Goal: Information Seeking & Learning: Understand process/instructions

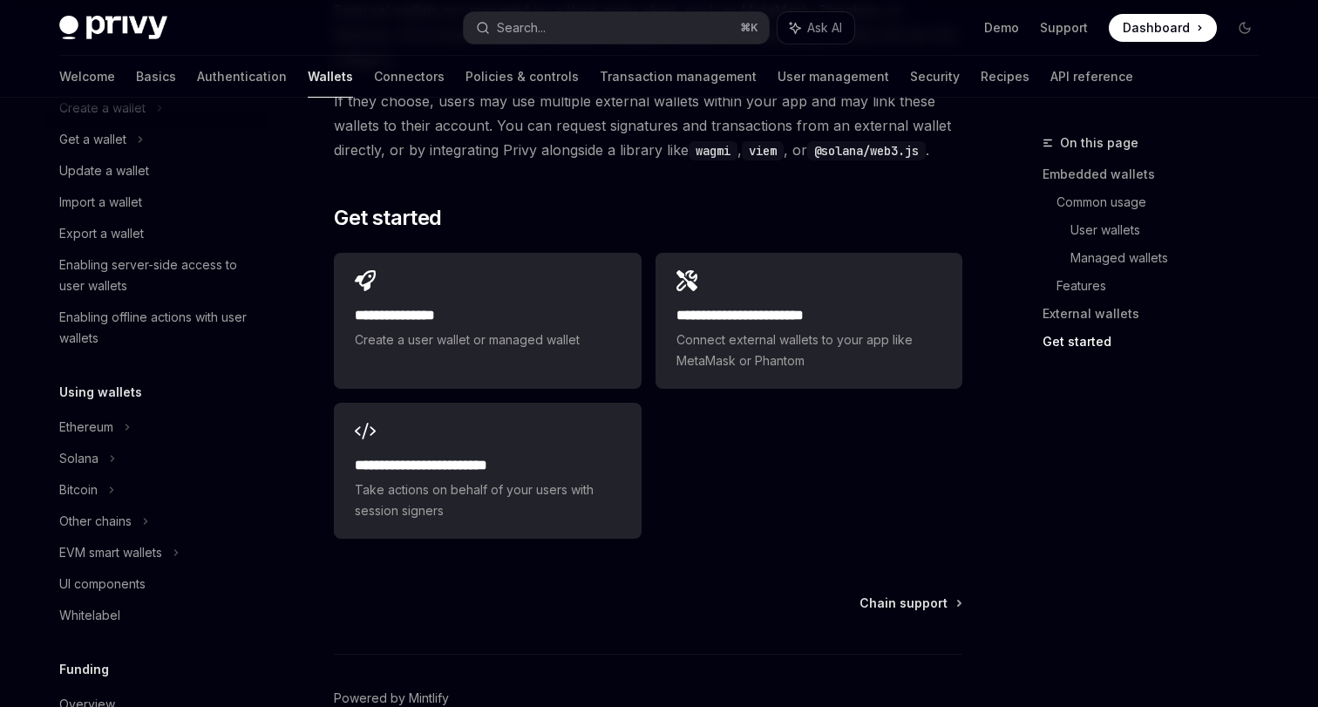
scroll to position [165, 0]
click at [82, 489] on div "Bitcoin" at bounding box center [78, 487] width 38 height 21
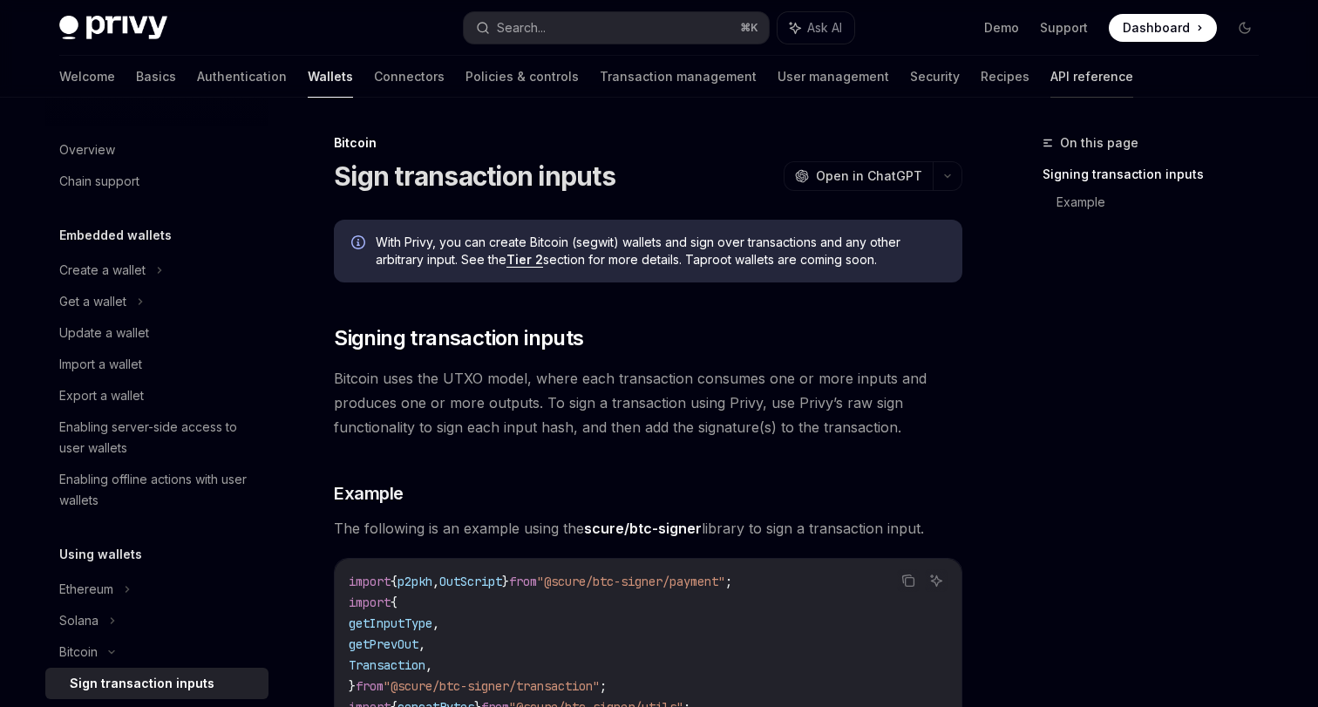
click at [1050, 70] on link "API reference" at bounding box center [1091, 77] width 83 height 42
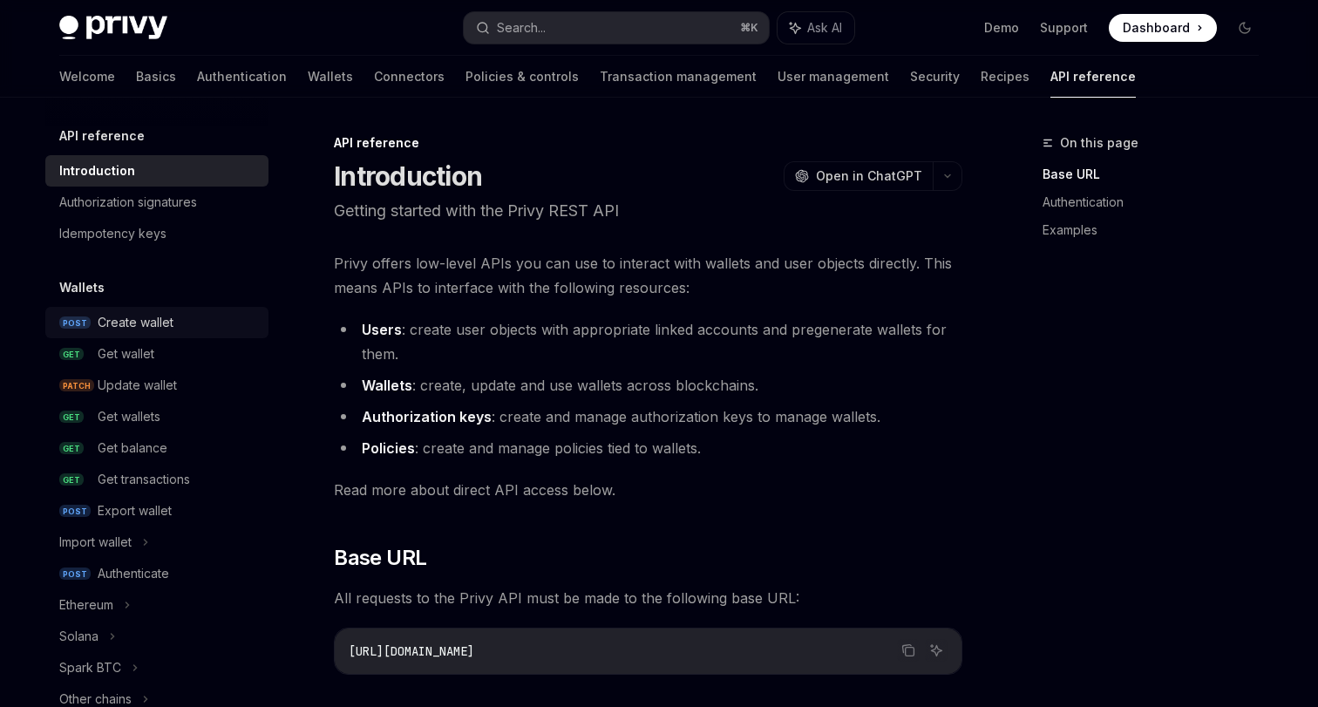
click at [156, 330] on div "Create wallet" at bounding box center [136, 322] width 76 height 21
type textarea "*"
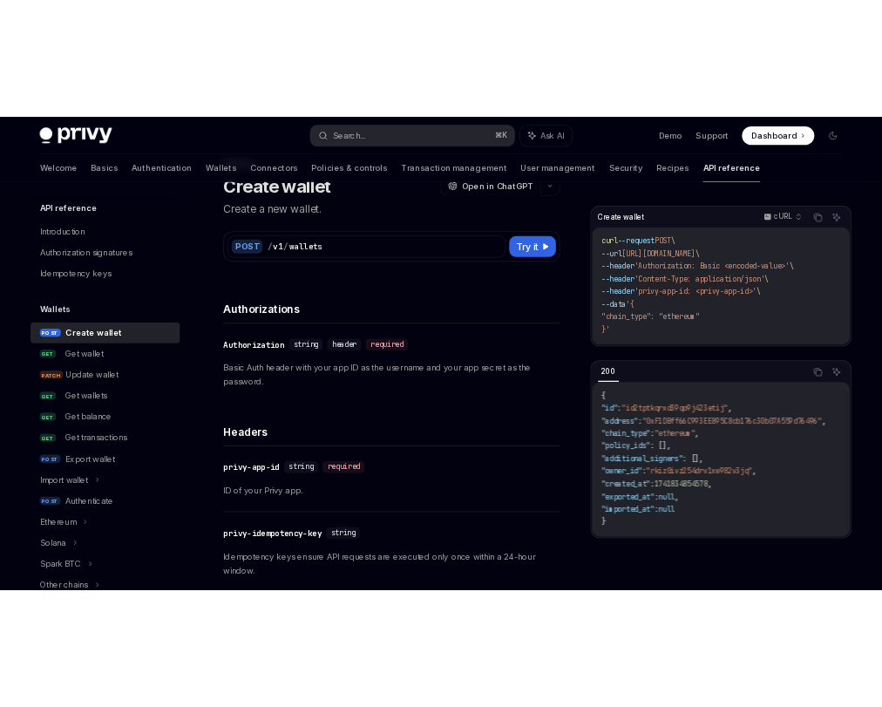
scroll to position [73, 0]
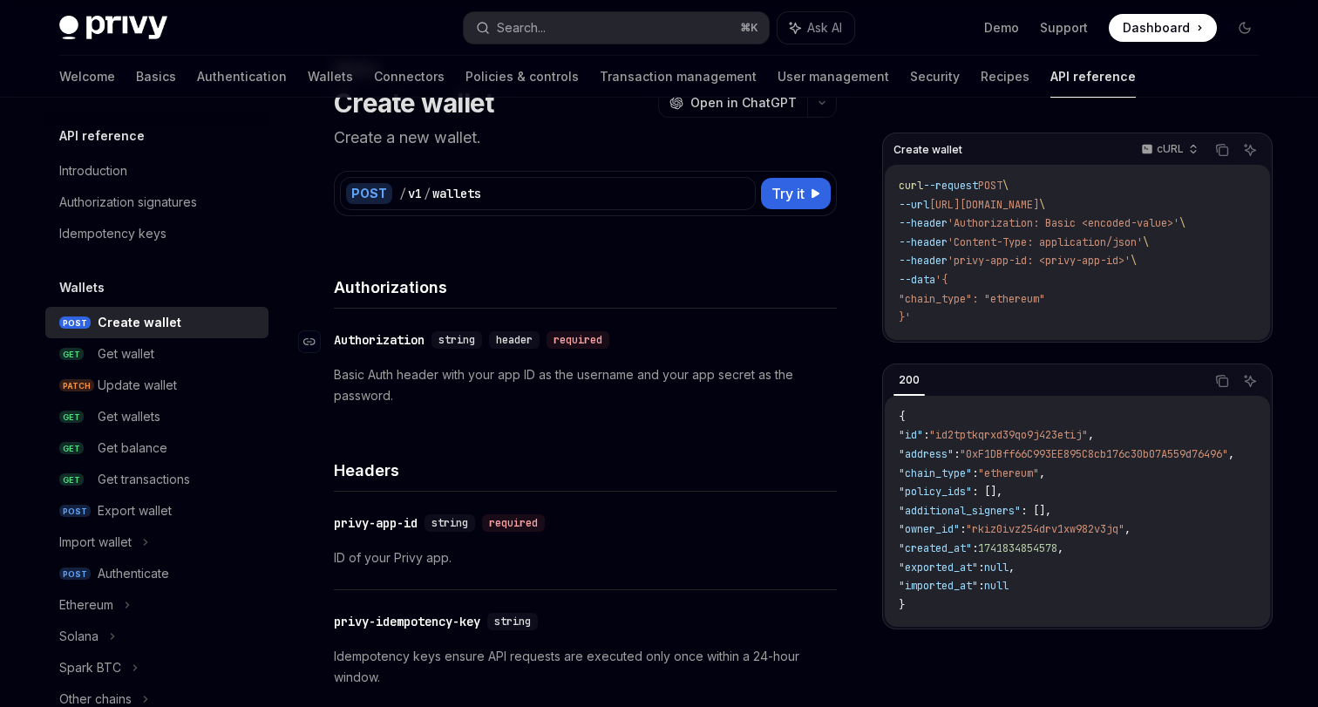
click at [468, 334] on span "string" at bounding box center [457, 340] width 37 height 14
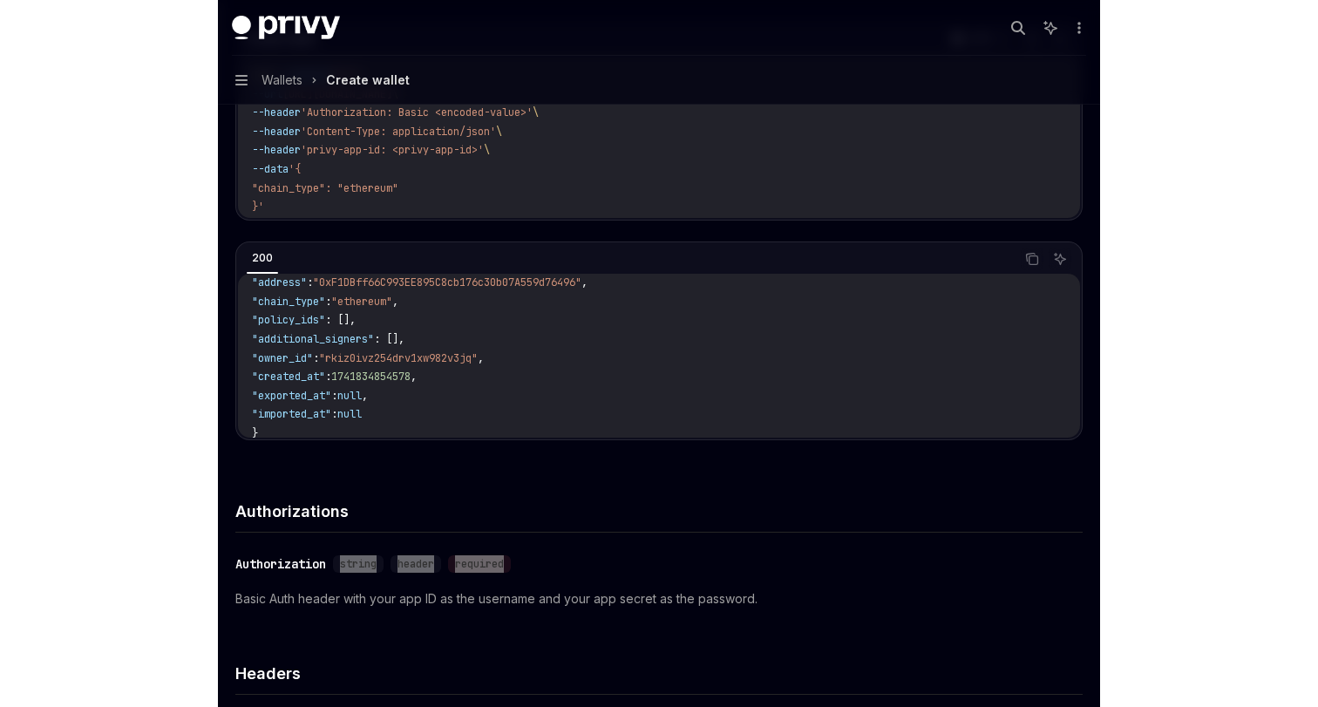
scroll to position [530, 0]
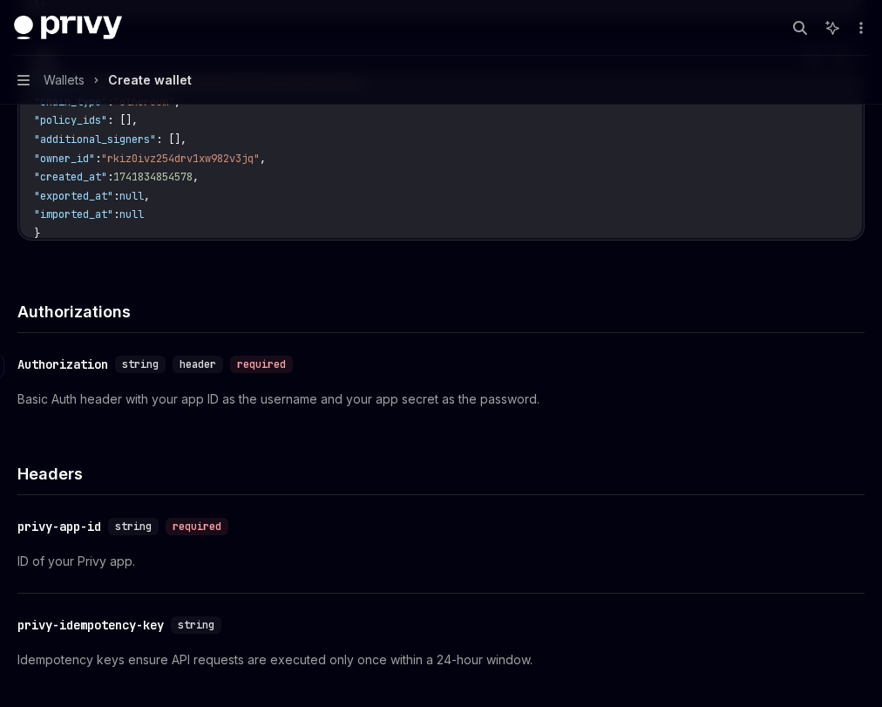
click at [203, 357] on span "header" at bounding box center [198, 364] width 37 height 14
click at [203, 359] on span "header" at bounding box center [198, 364] width 37 height 14
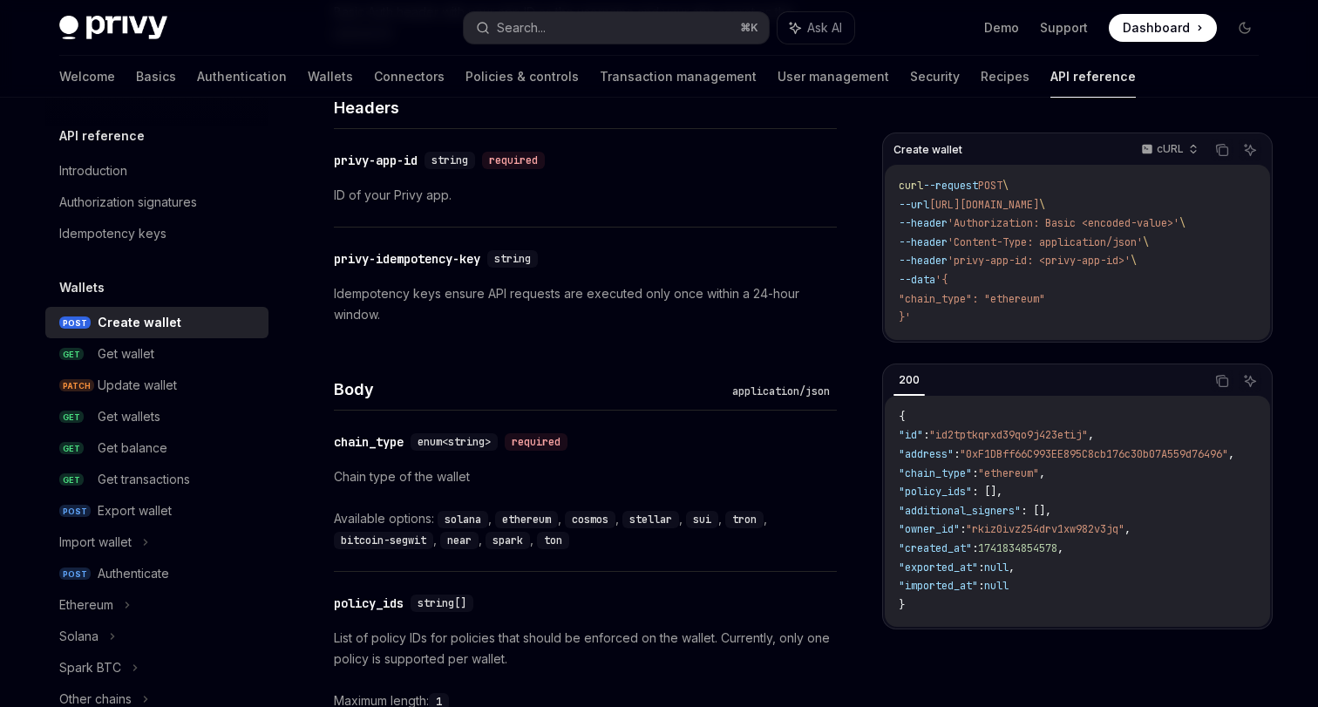
scroll to position [436, 0]
click at [781, 389] on div "application/json" at bounding box center [781, 391] width 112 height 17
copy div "application"
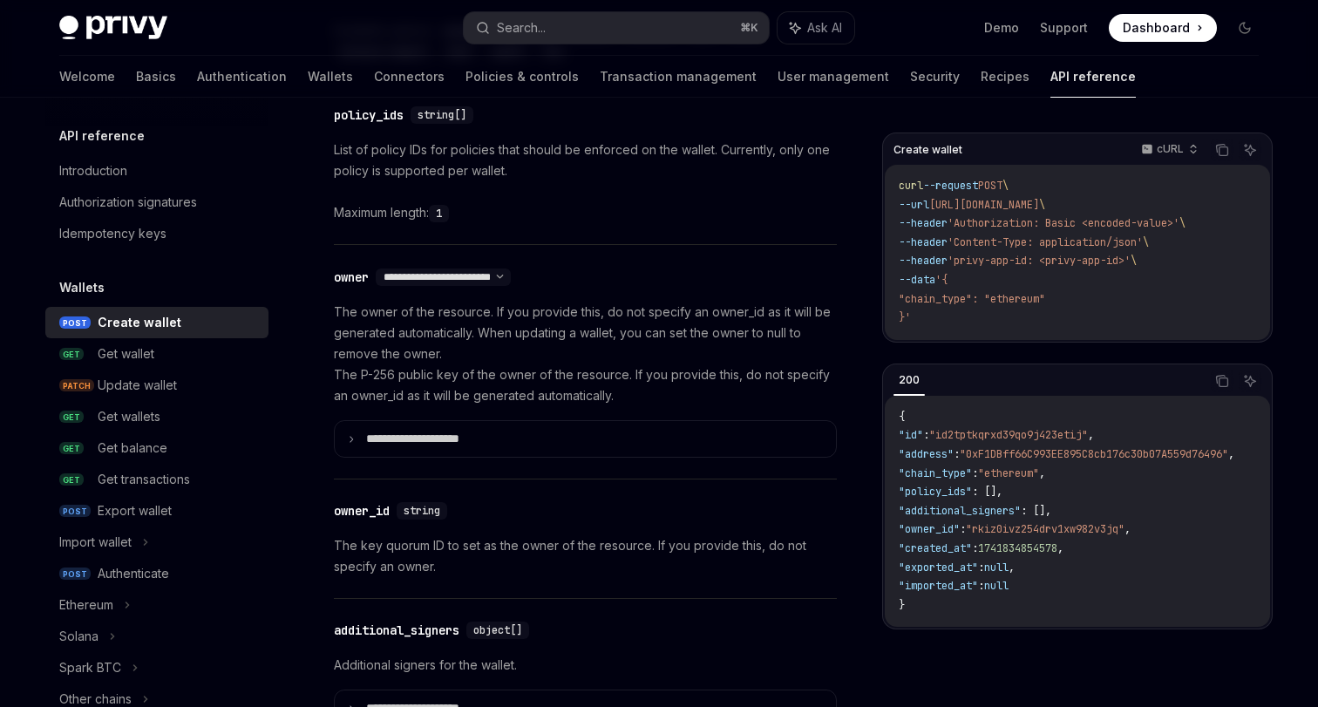
scroll to position [1219, 0]
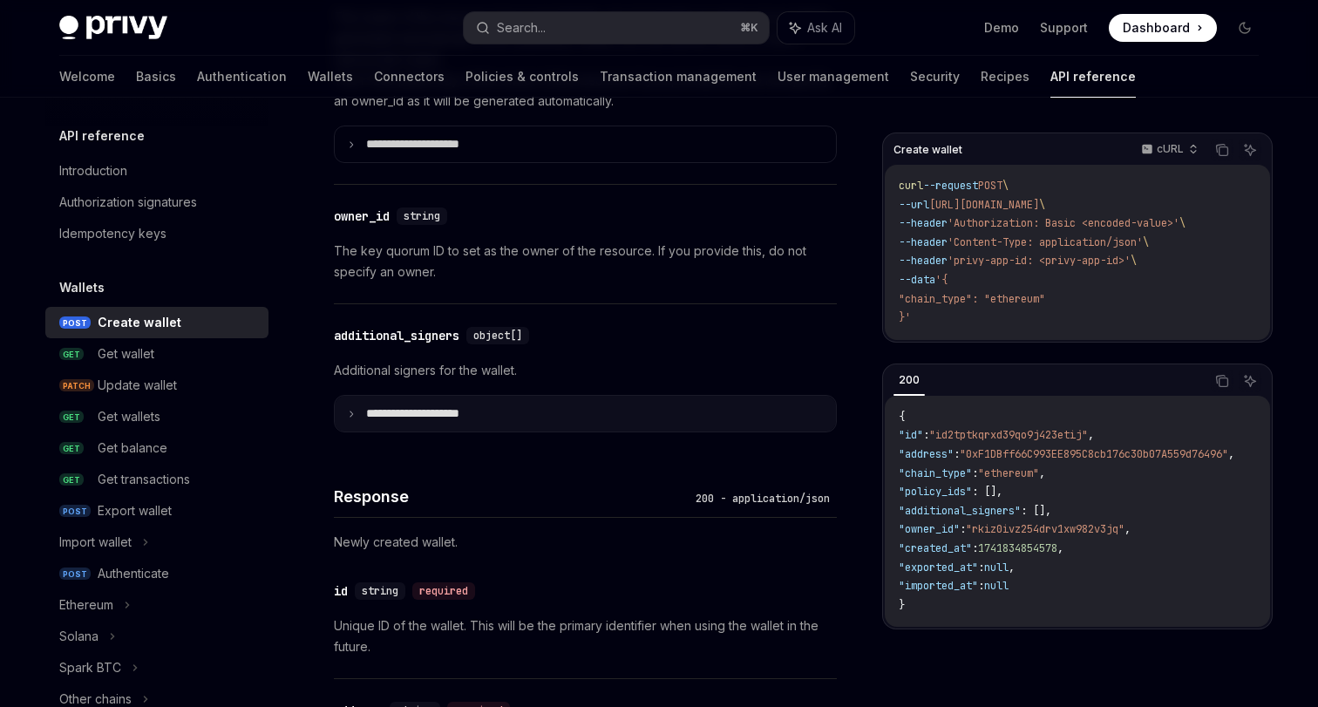
click at [350, 413] on icon at bounding box center [351, 414] width 9 height 9
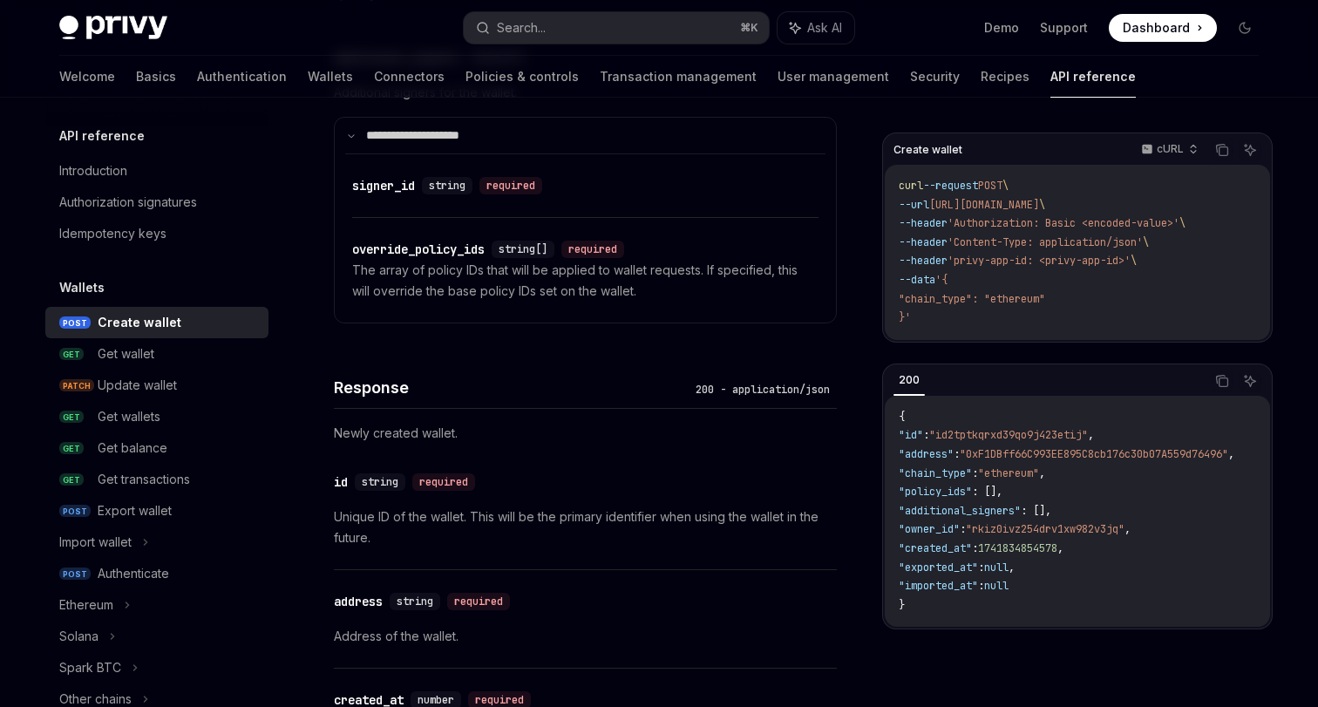
scroll to position [1485, 0]
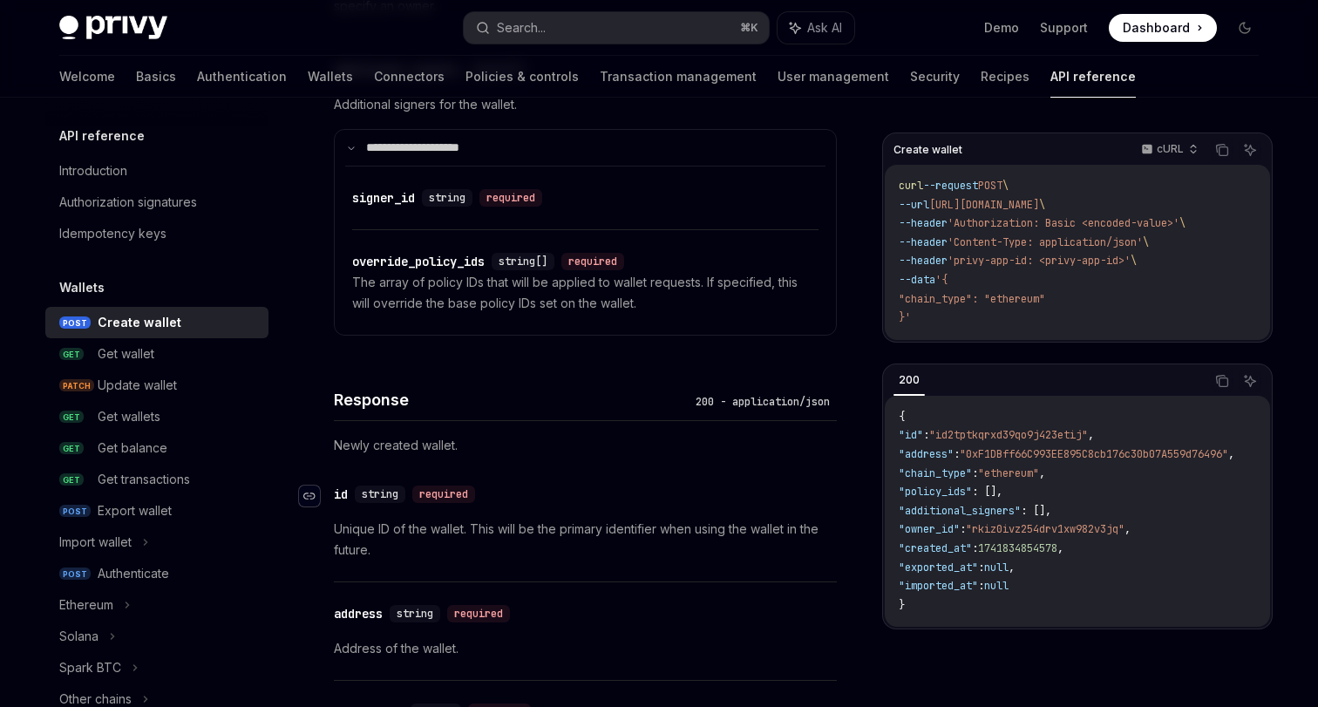
click at [309, 496] on icon "Navigate to header" at bounding box center [309, 496] width 12 height 10
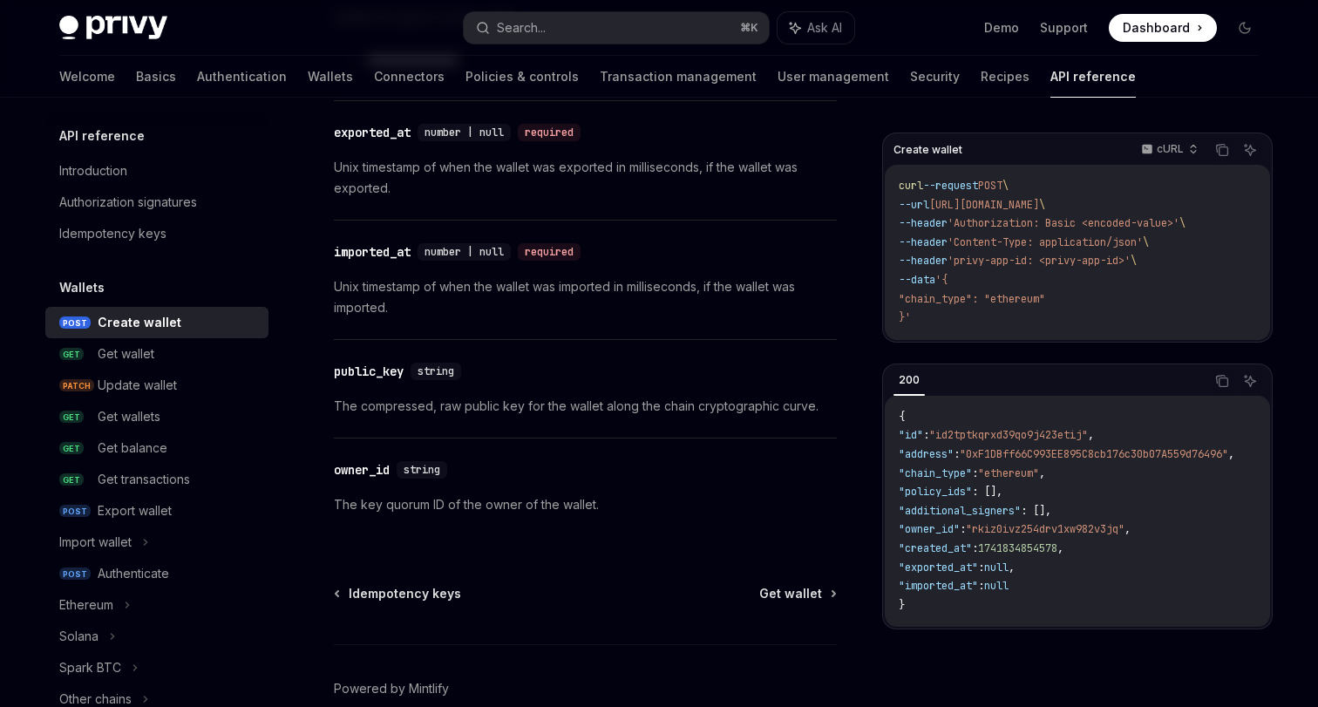
scroll to position [2491, 0]
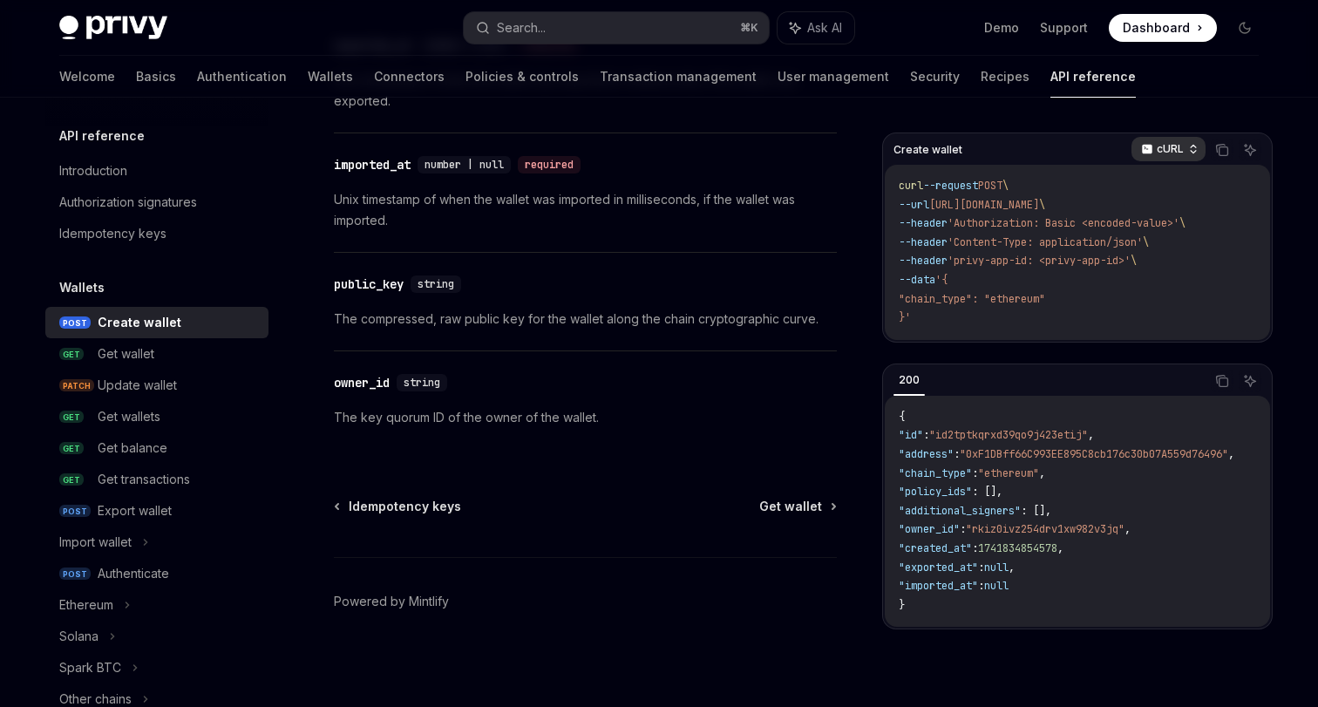
click at [1159, 153] on p "cURL" at bounding box center [1170, 149] width 27 height 14
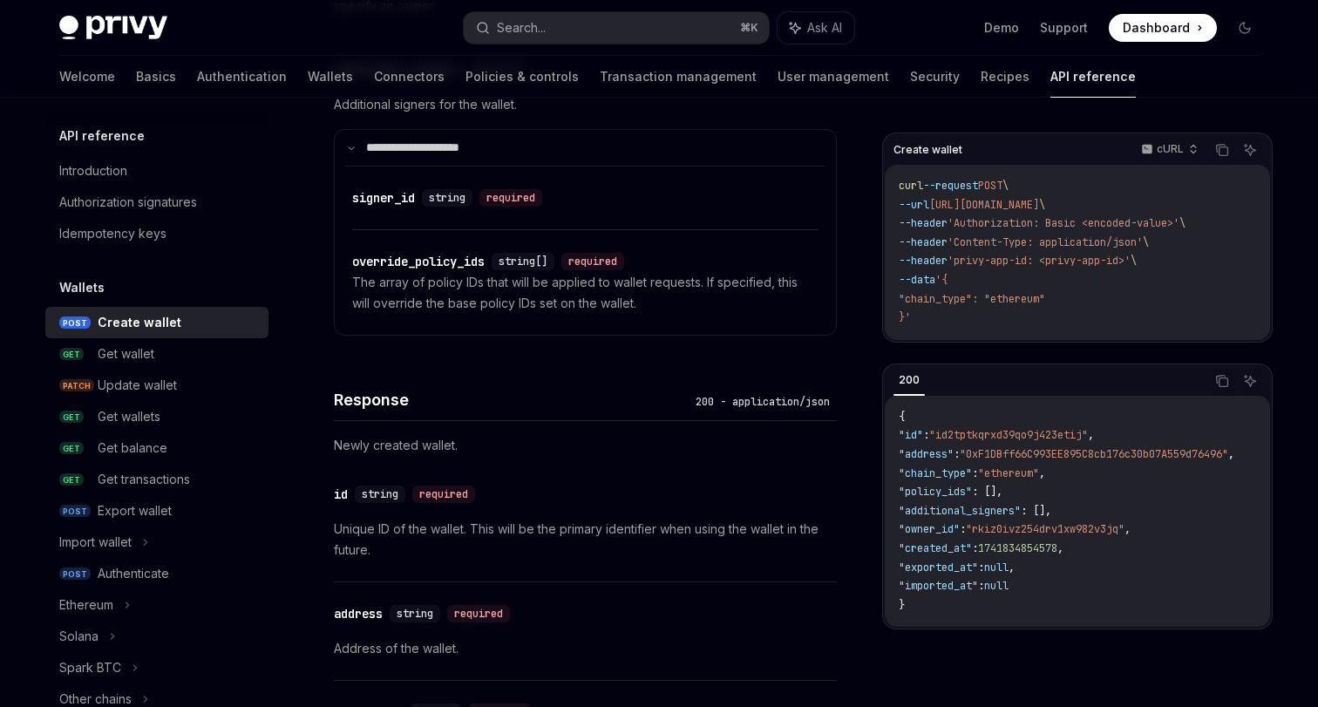
scroll to position [1484, 0]
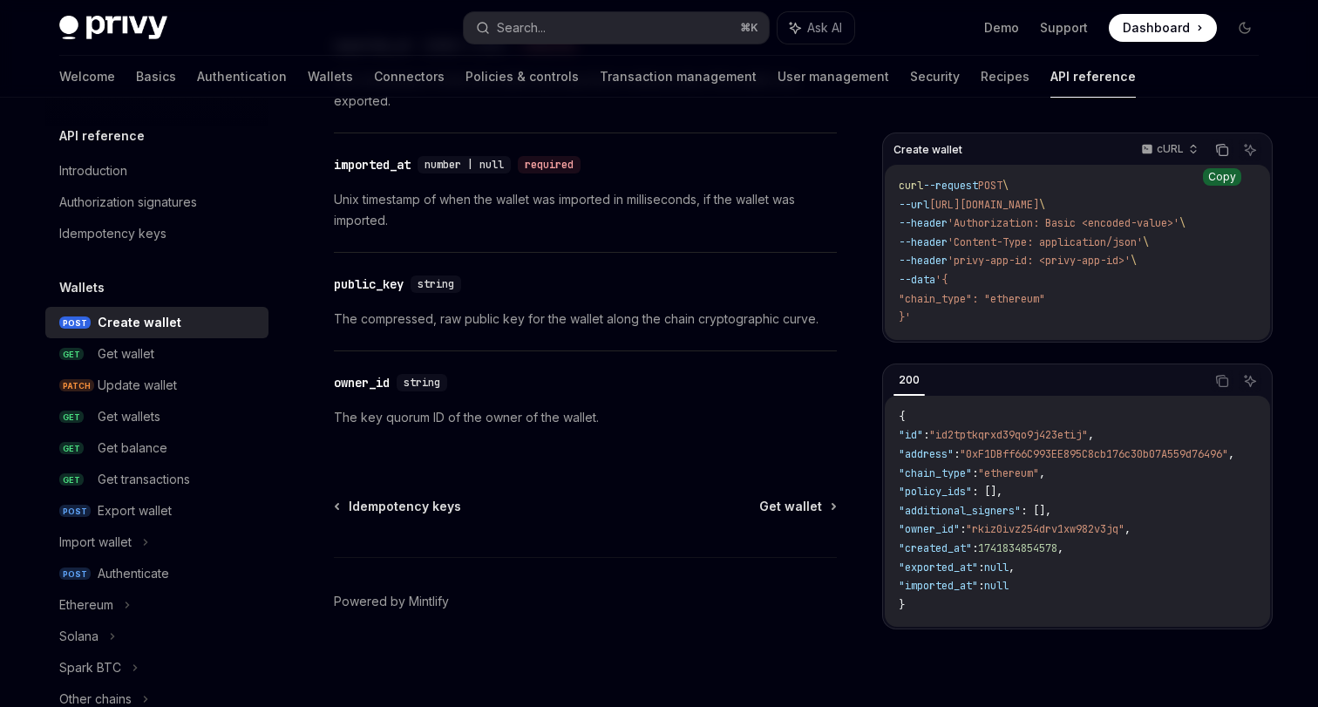
click at [1227, 150] on icon "Copy the contents from the code block" at bounding box center [1224, 151] width 9 height 9
type textarea "*"
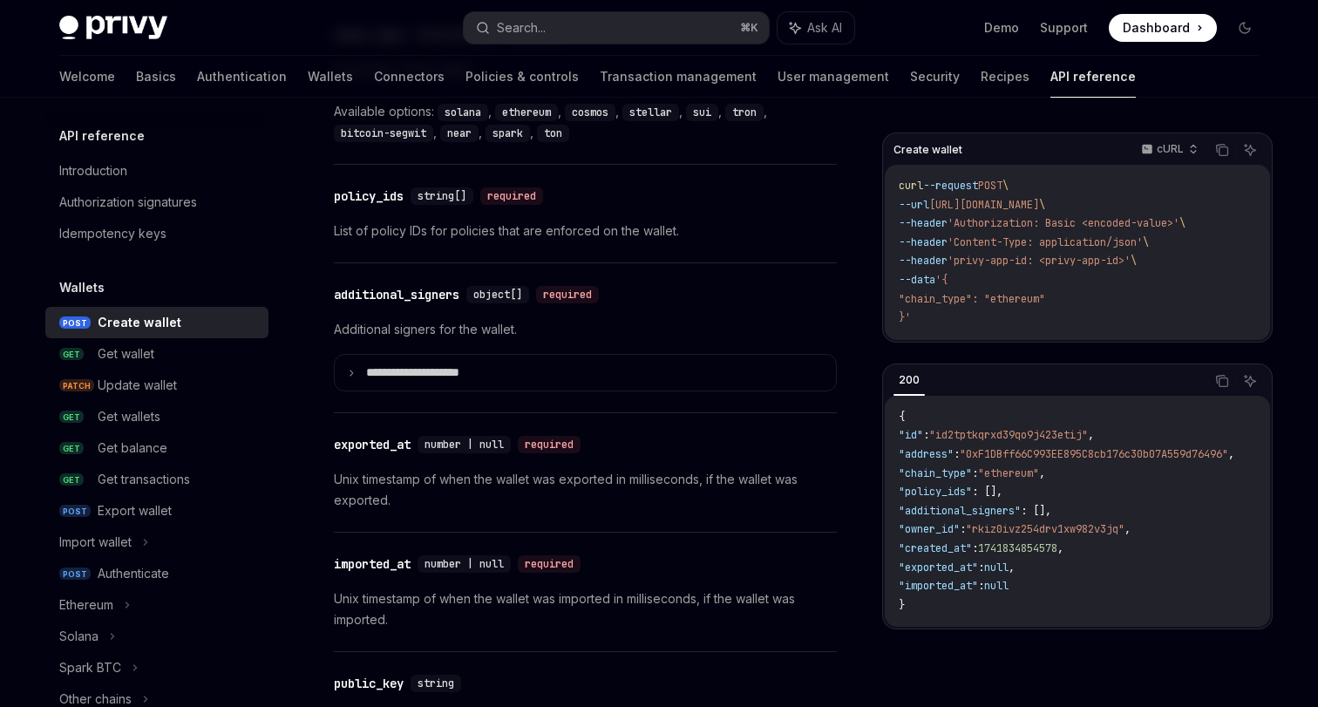
scroll to position [1976, 0]
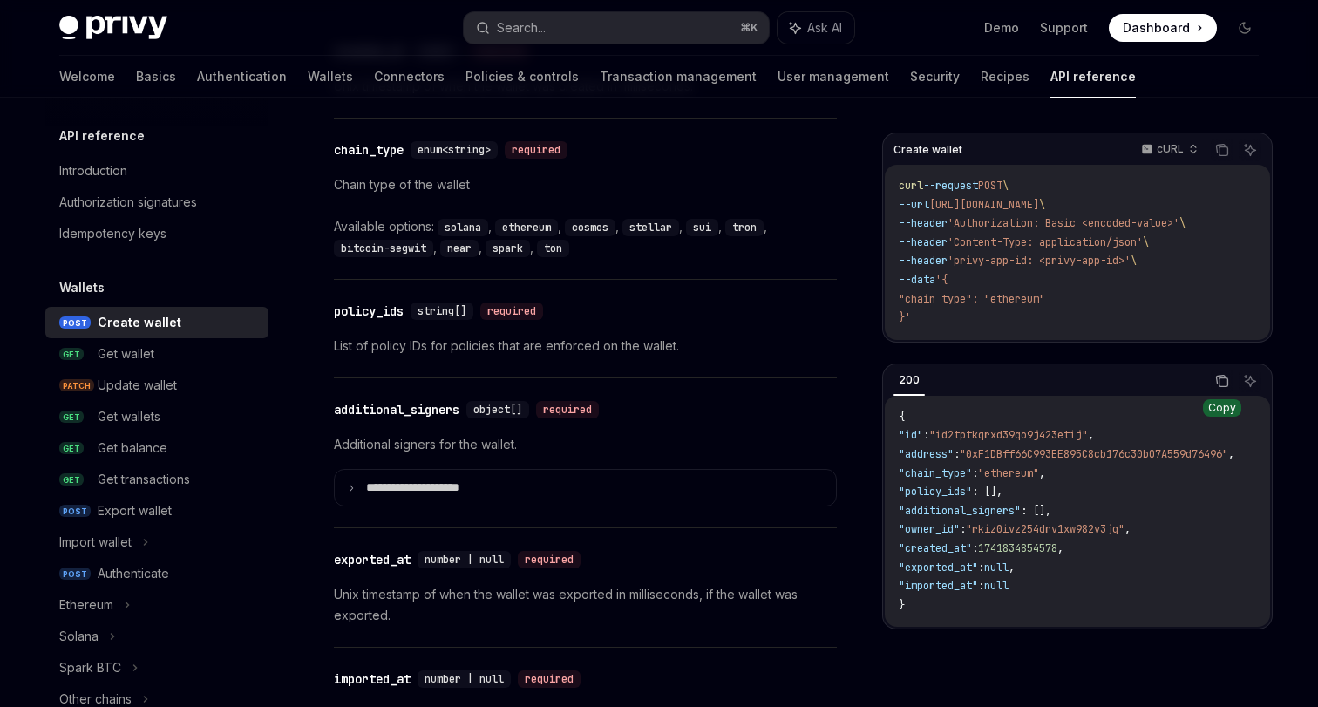
click at [1228, 374] on icon "Copy the contents from the code block" at bounding box center [1222, 381] width 14 height 14
click at [1165, 150] on p "cURL" at bounding box center [1170, 149] width 27 height 14
click at [1221, 159] on button "Copy the contents from the code block" at bounding box center [1222, 150] width 23 height 23
